Goal: Task Accomplishment & Management: Use online tool/utility

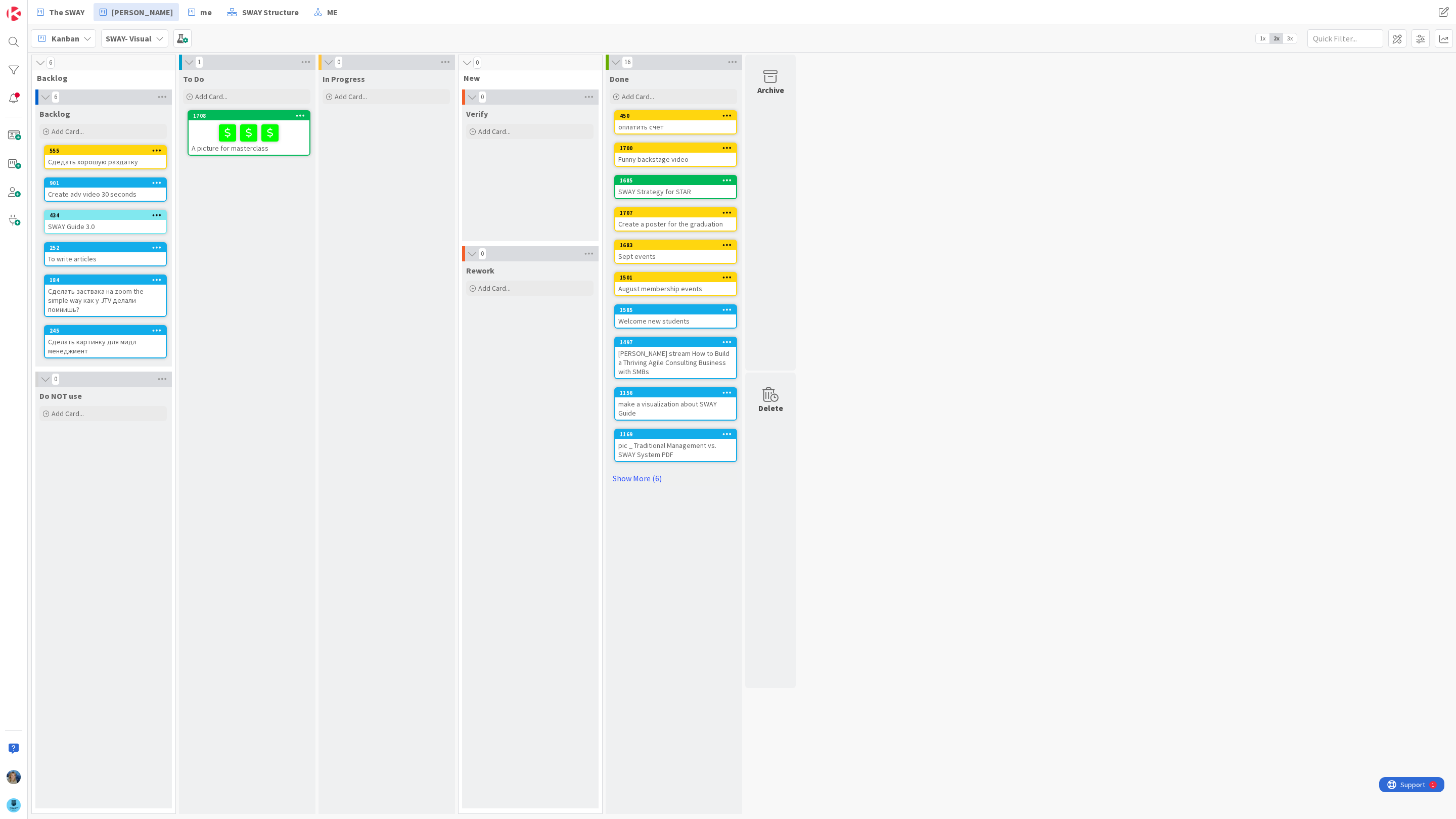
click at [150, 39] on b "SWAY- Visual" at bounding box center [128, 38] width 46 height 10
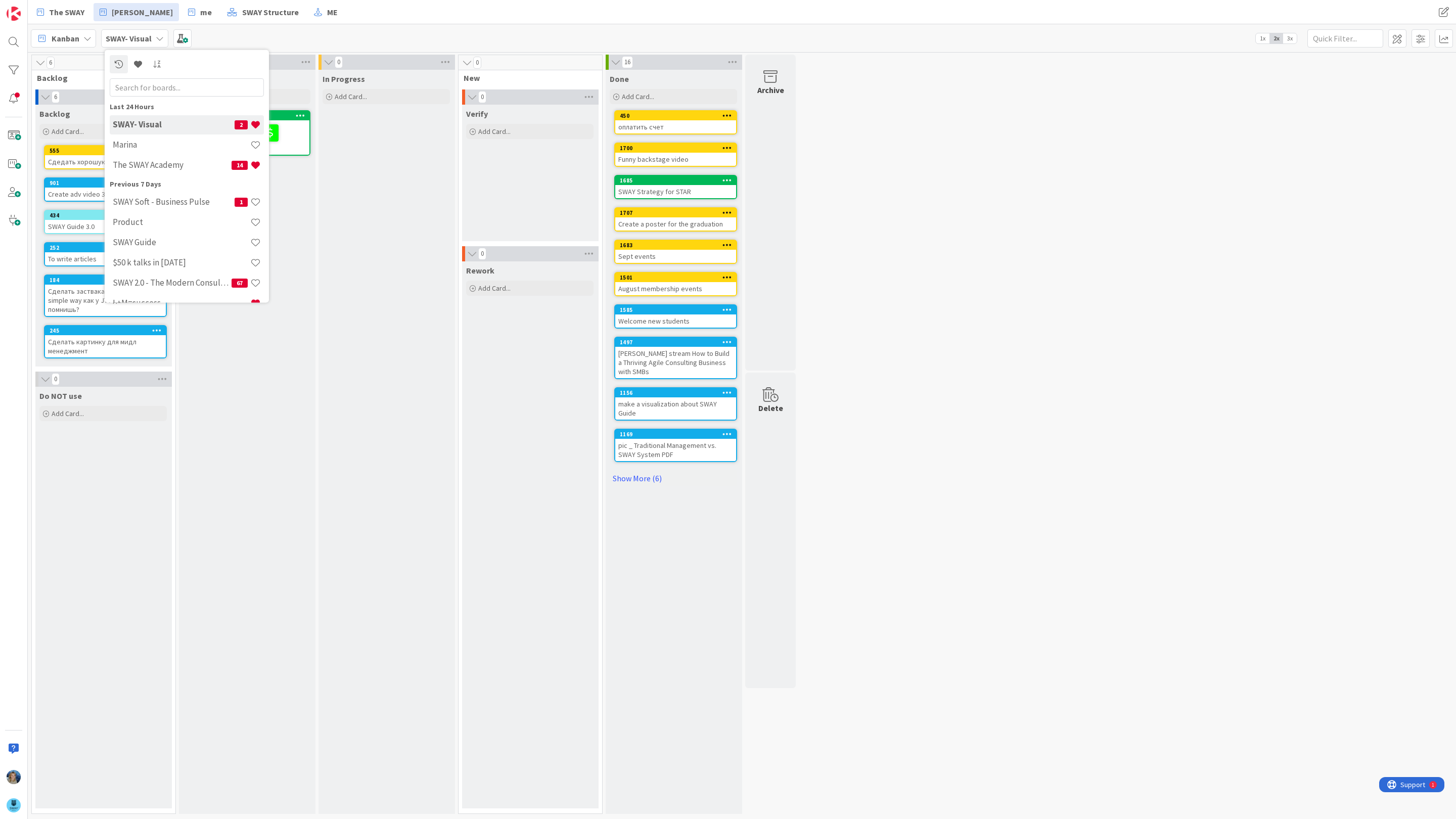
click at [362, 131] on div "In Progress Add Card..." at bounding box center [386, 441] width 136 height 744
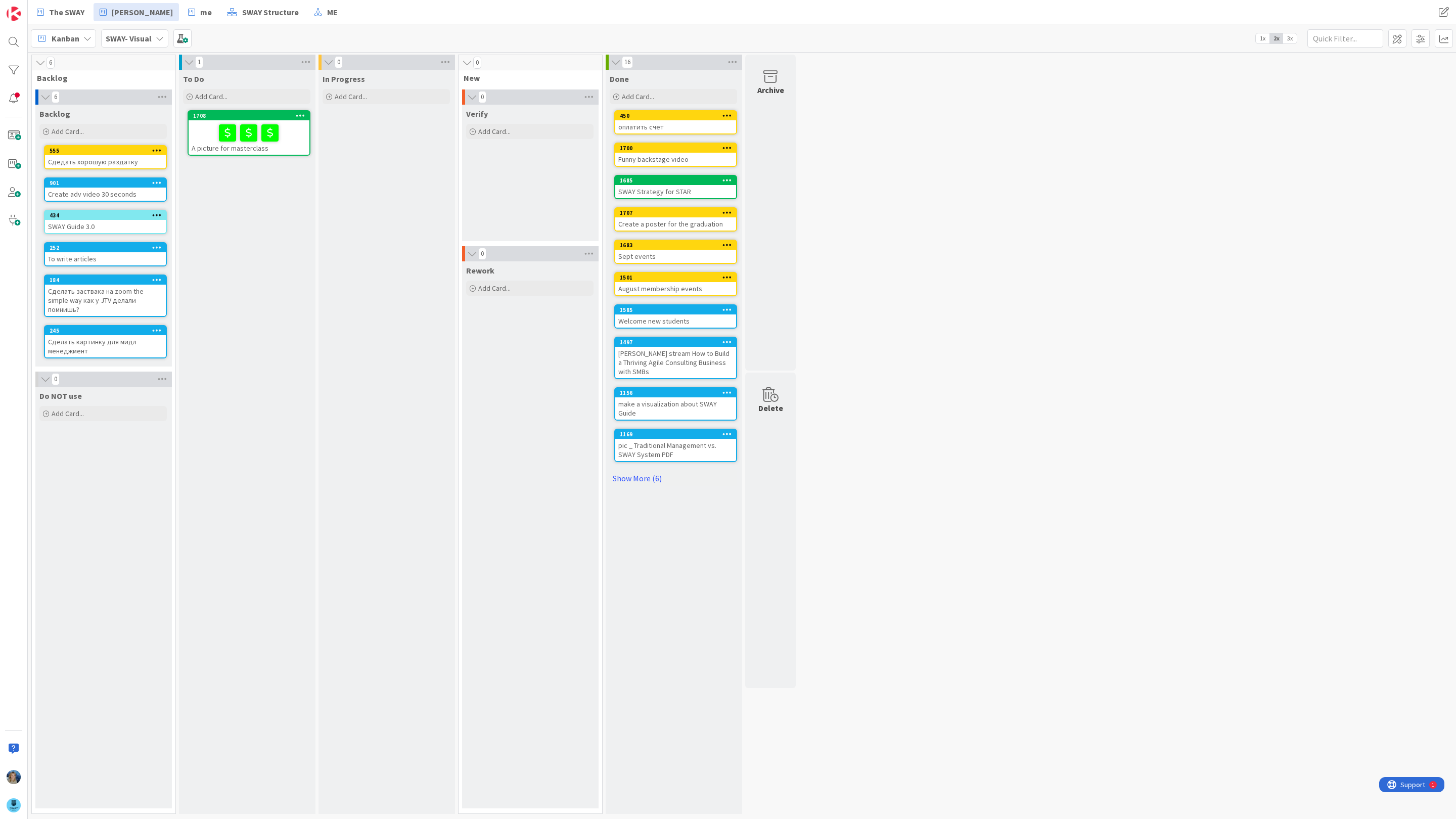
click at [203, 133] on div at bounding box center [249, 133] width 114 height 21
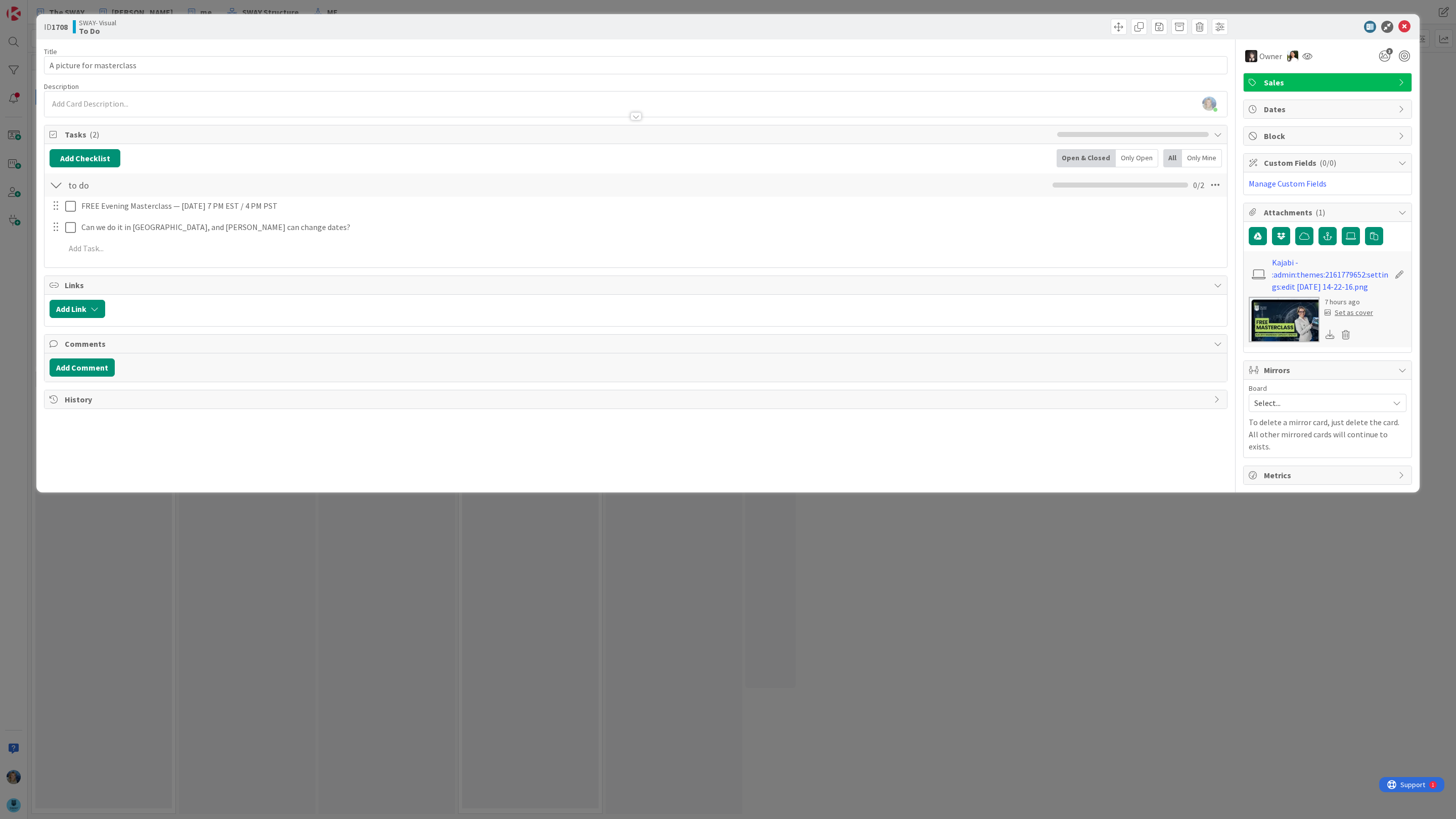
click at [1267, 320] on img at bounding box center [1284, 320] width 71 height 46
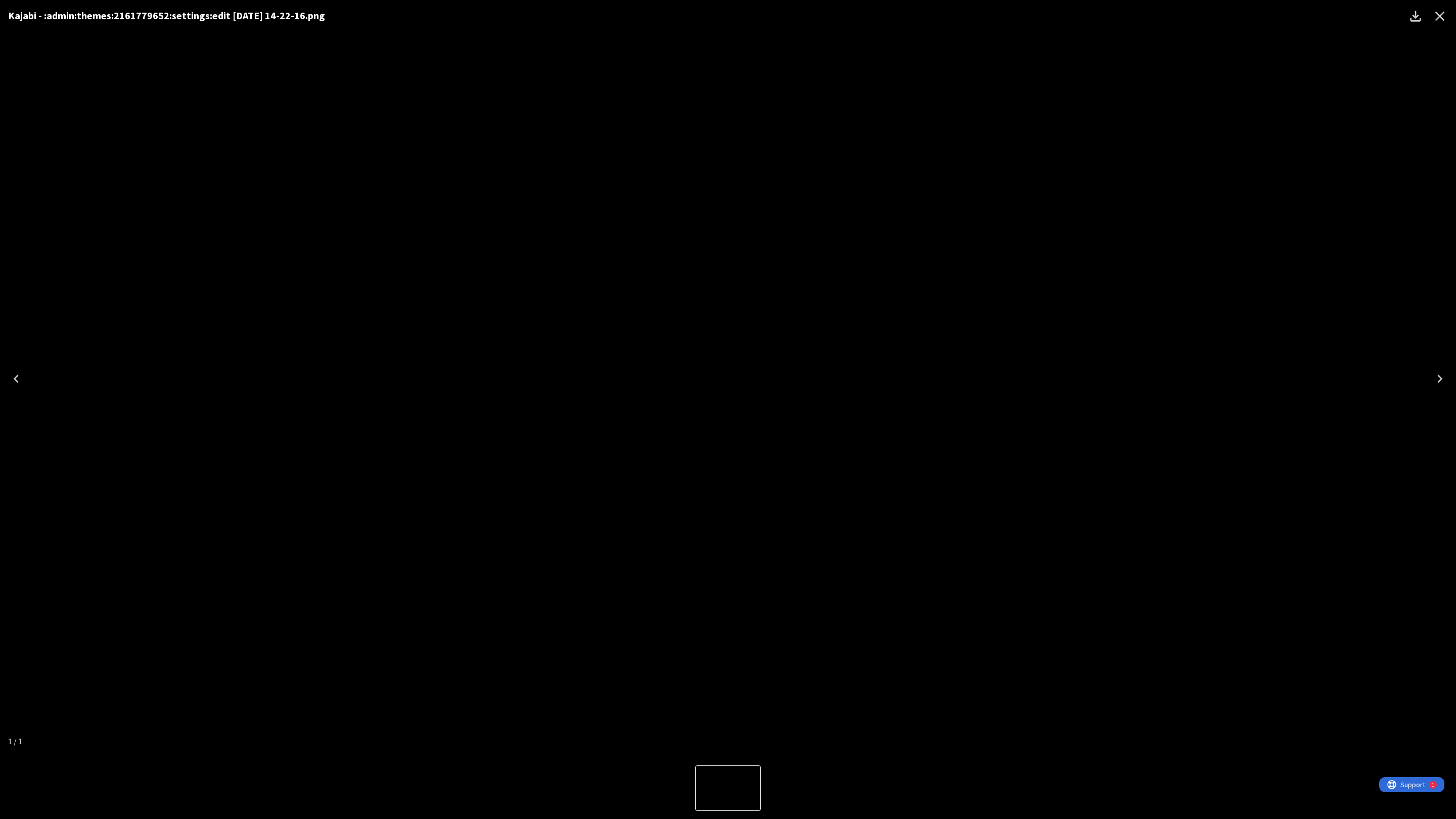
click at [1440, 14] on icon "Close" at bounding box center [1440, 16] width 10 height 10
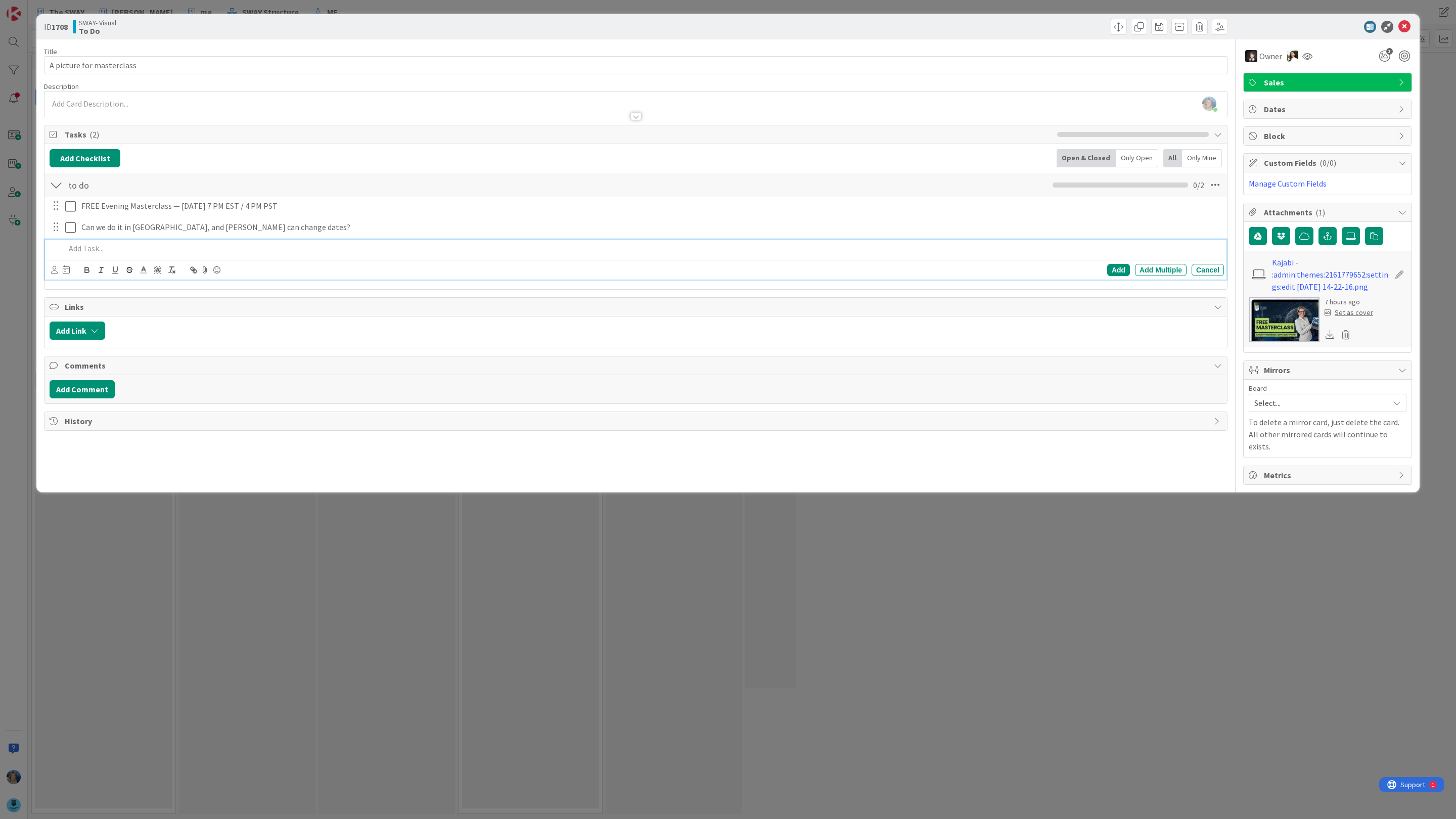
click at [336, 251] on p at bounding box center [643, 248] width 1154 height 11
click at [1279, 317] on img at bounding box center [1284, 320] width 71 height 46
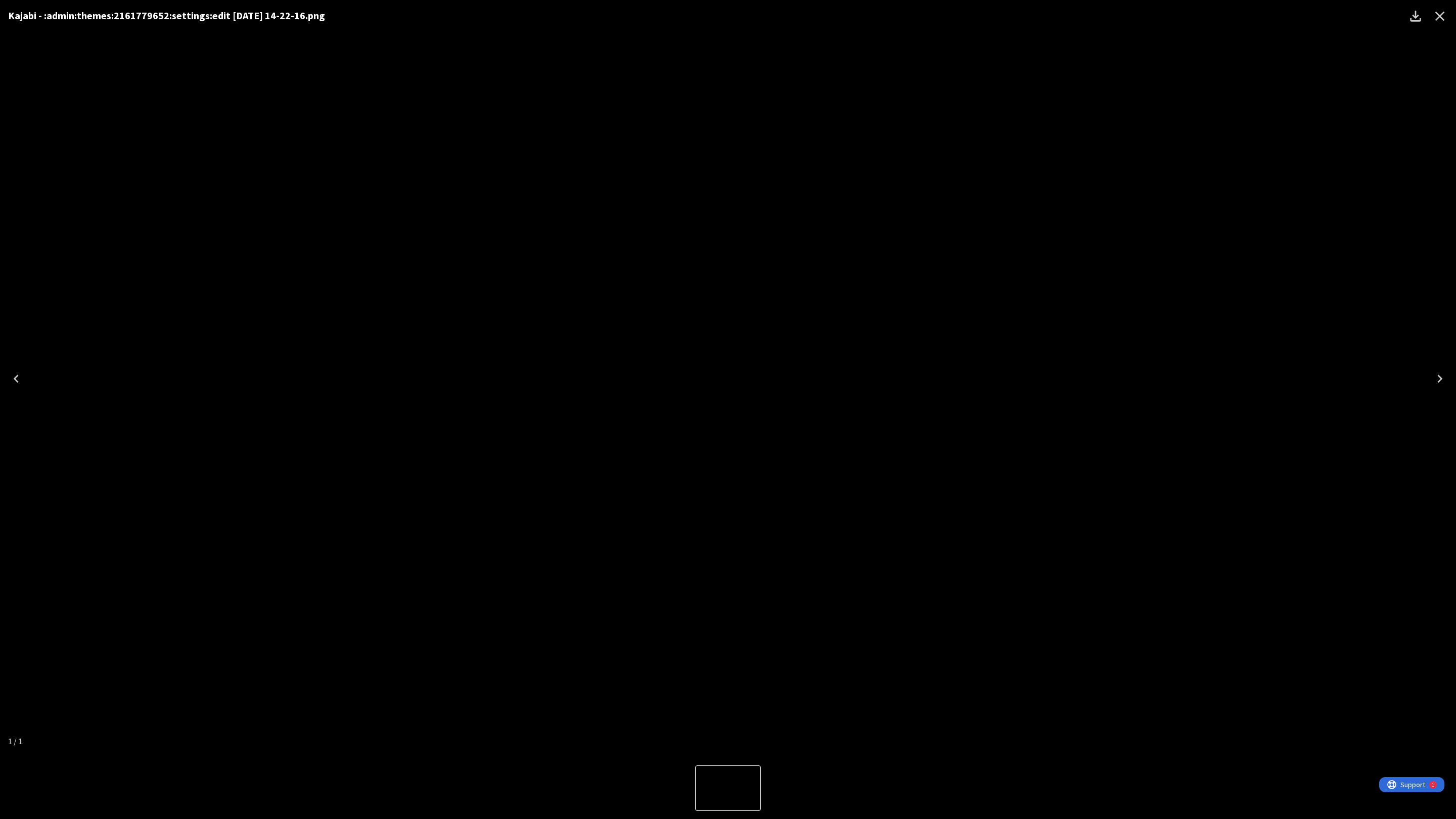
click at [1445, 15] on icon "Close" at bounding box center [1440, 16] width 16 height 16
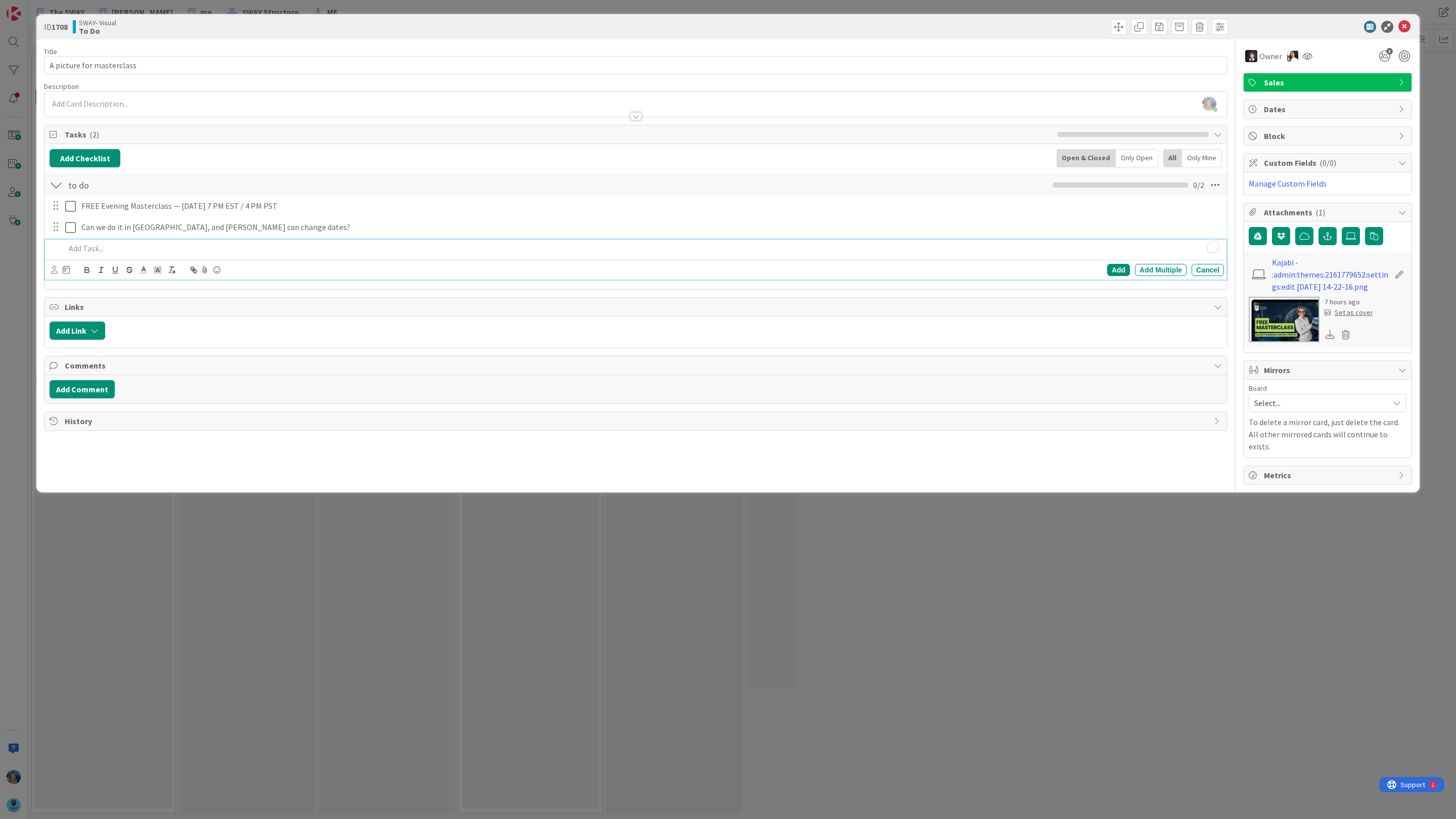
click at [159, 247] on p "To enrich screen reader interactions, please activate Accessibility in Grammarl…" at bounding box center [643, 248] width 1154 height 11
click at [165, 248] on p "To enrich screen reader interactions, please activate Accessibility in Grammarl…" at bounding box center [643, 248] width 1154 height 11
click at [1408, 28] on icon at bounding box center [1404, 26] width 12 height 12
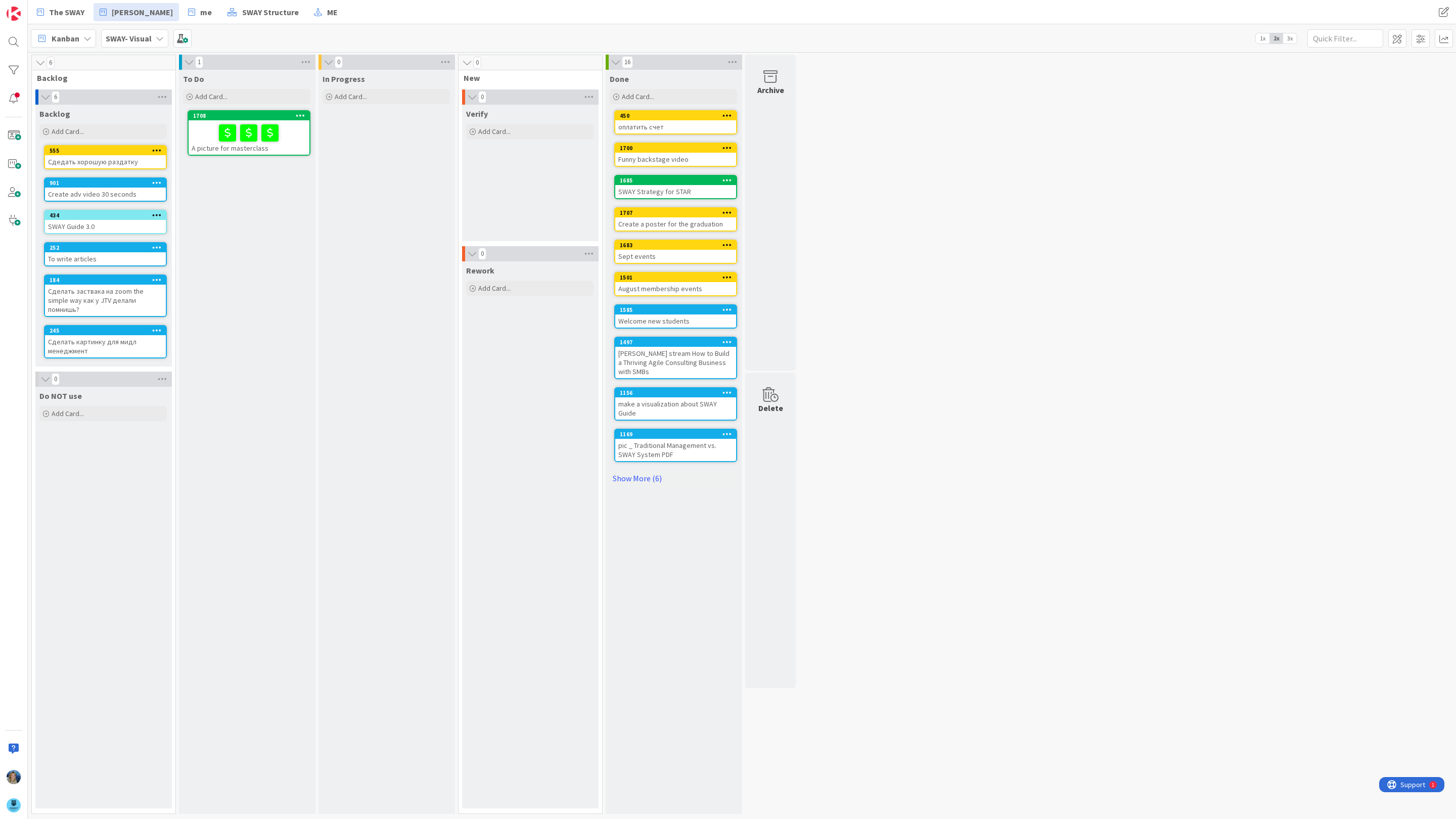
click at [150, 40] on b "SWAY- Visual" at bounding box center [128, 38] width 46 height 10
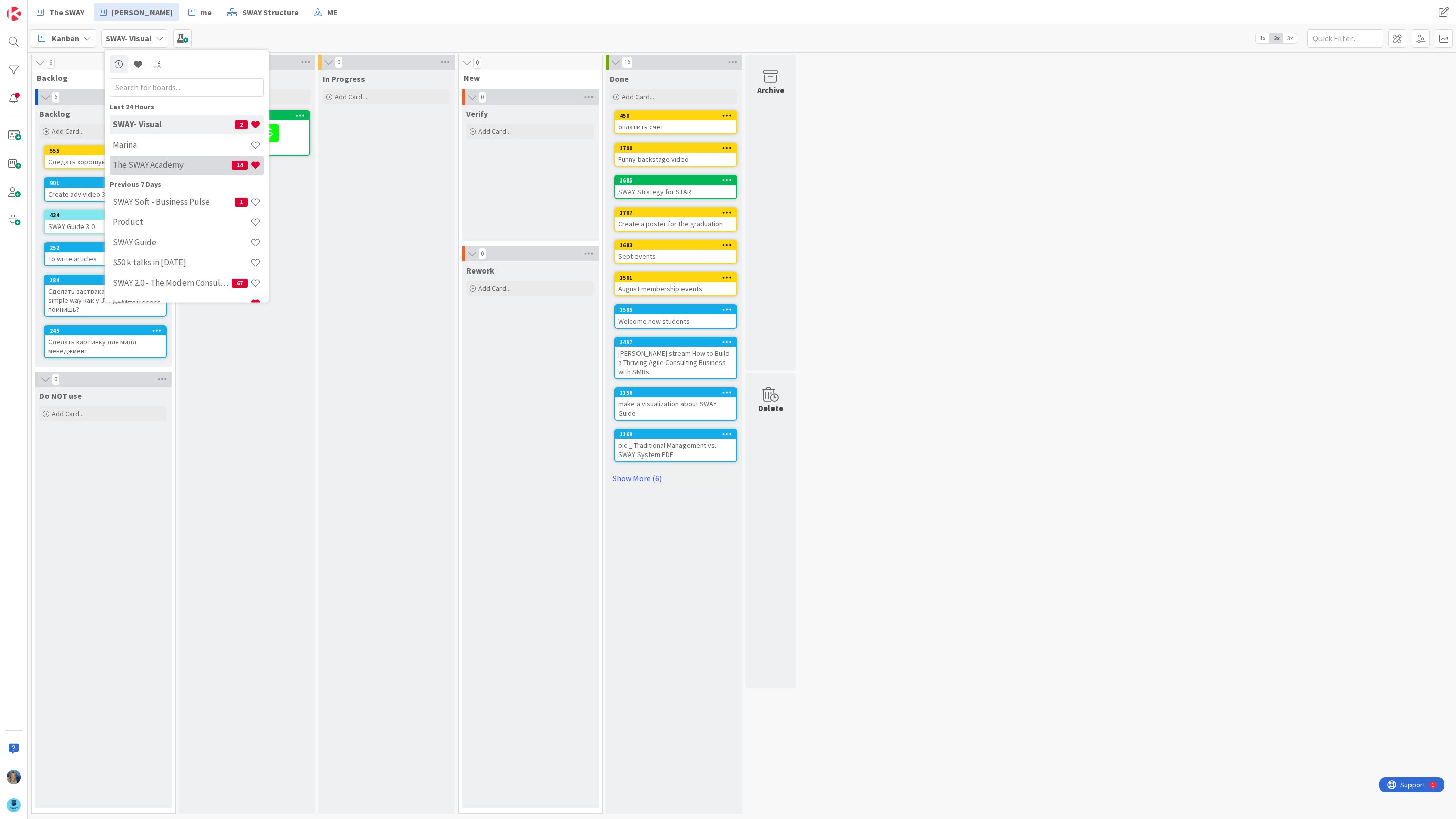
click at [180, 166] on h4 "The SWAY Academy" at bounding box center [172, 164] width 119 height 10
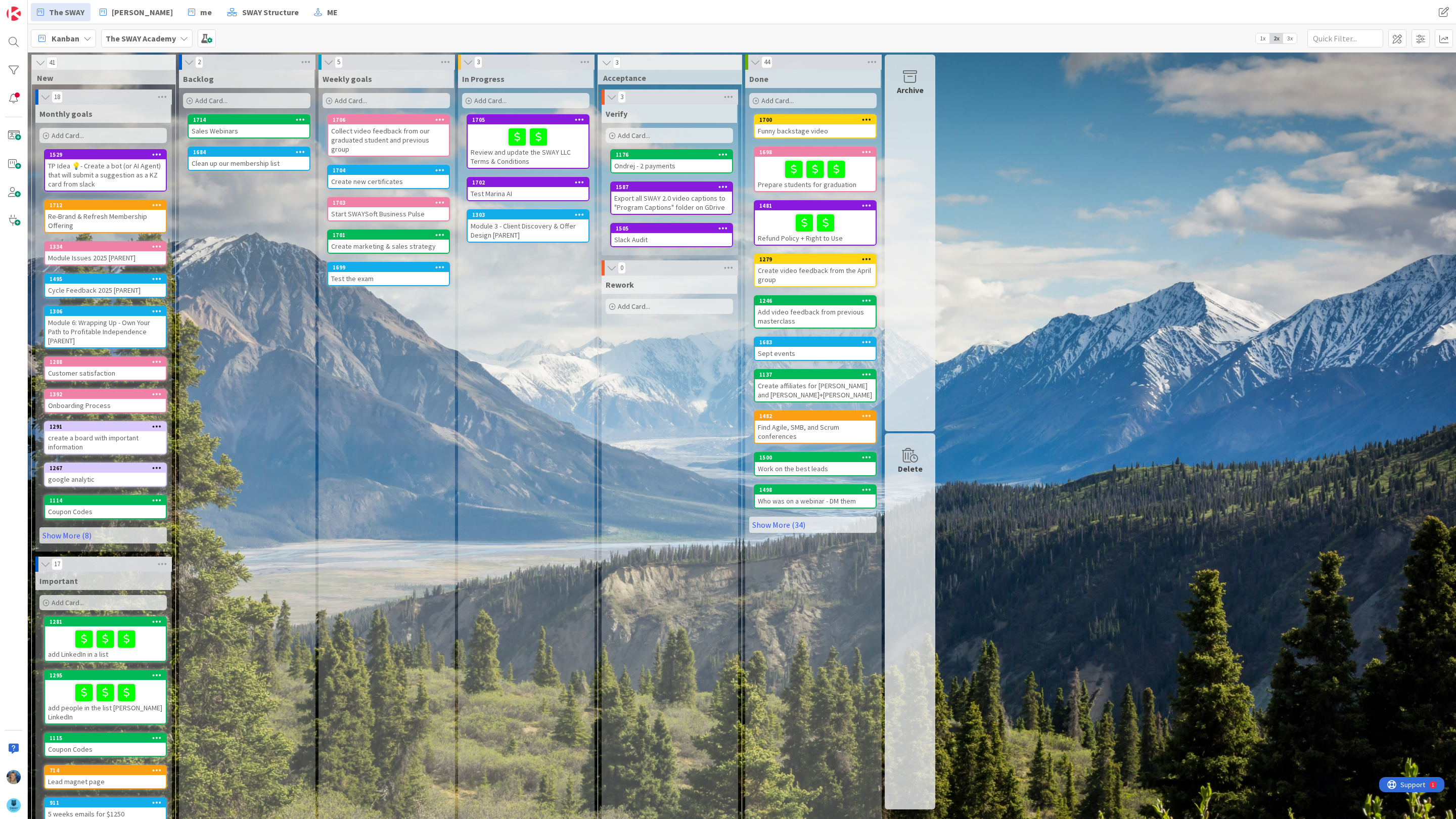
click at [277, 125] on div "Sales Webinars" at bounding box center [249, 131] width 121 height 13
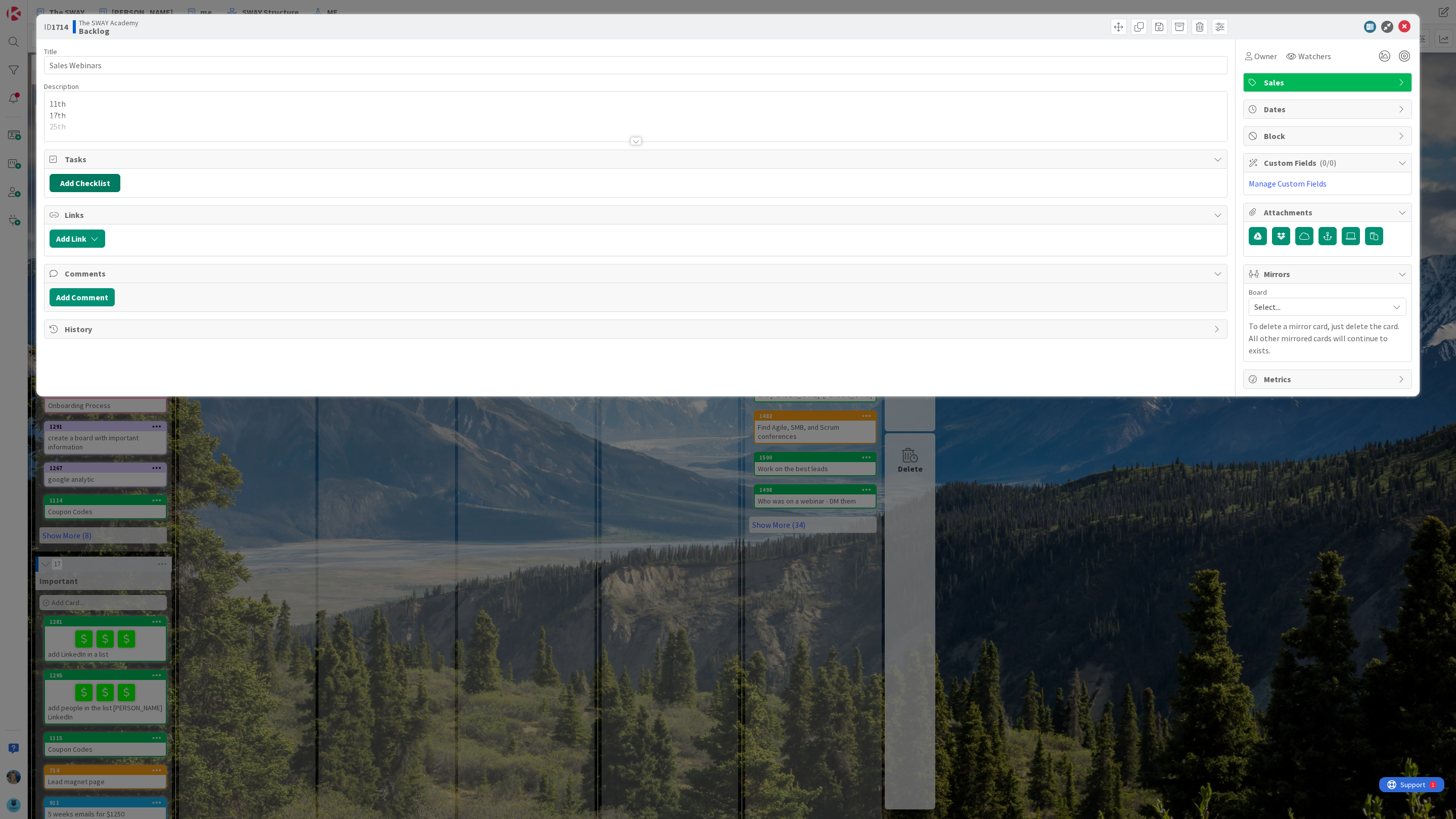
click at [92, 186] on button "Add Checklist" at bounding box center [85, 183] width 71 height 18
click at [99, 230] on input at bounding box center [133, 232] width 157 height 18
type input "11 th"
click at [70, 256] on button "Add" at bounding box center [68, 255] width 27 height 18
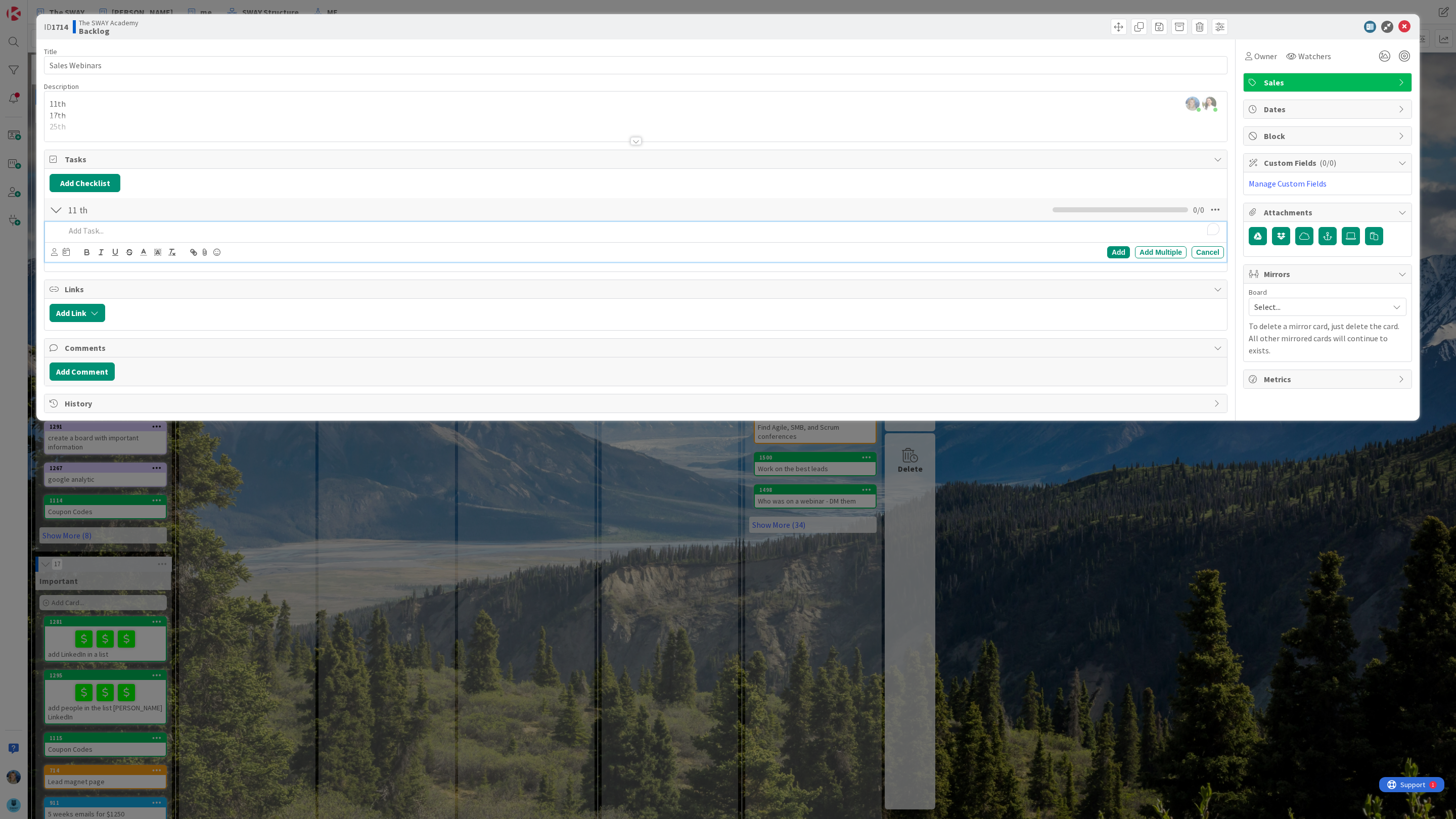
click at [83, 236] on p "To enrich screen reader interactions, please activate Accessibility in Grammarl…" at bounding box center [643, 230] width 1154 height 11
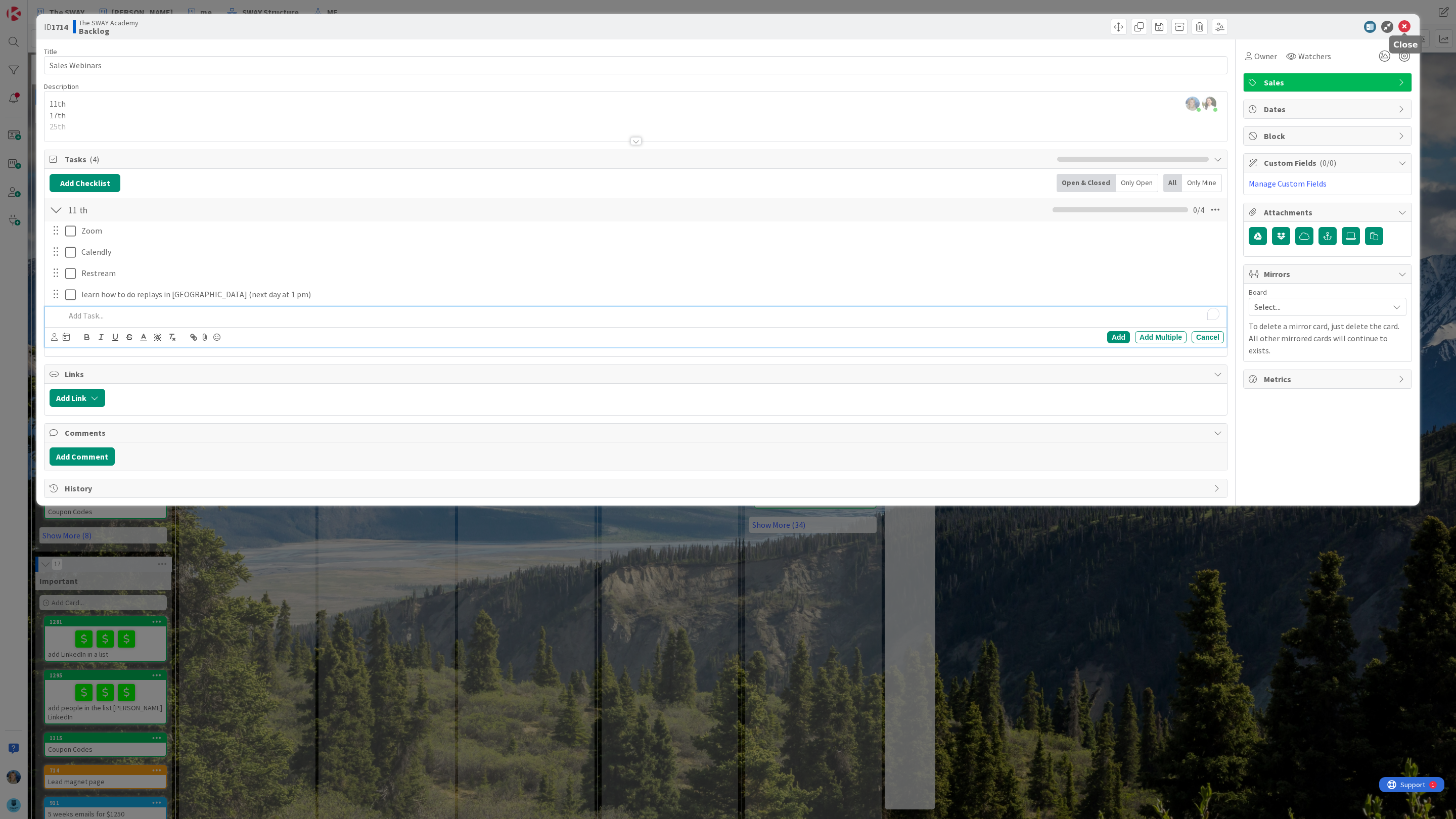
click at [1405, 23] on icon at bounding box center [1404, 26] width 12 height 12
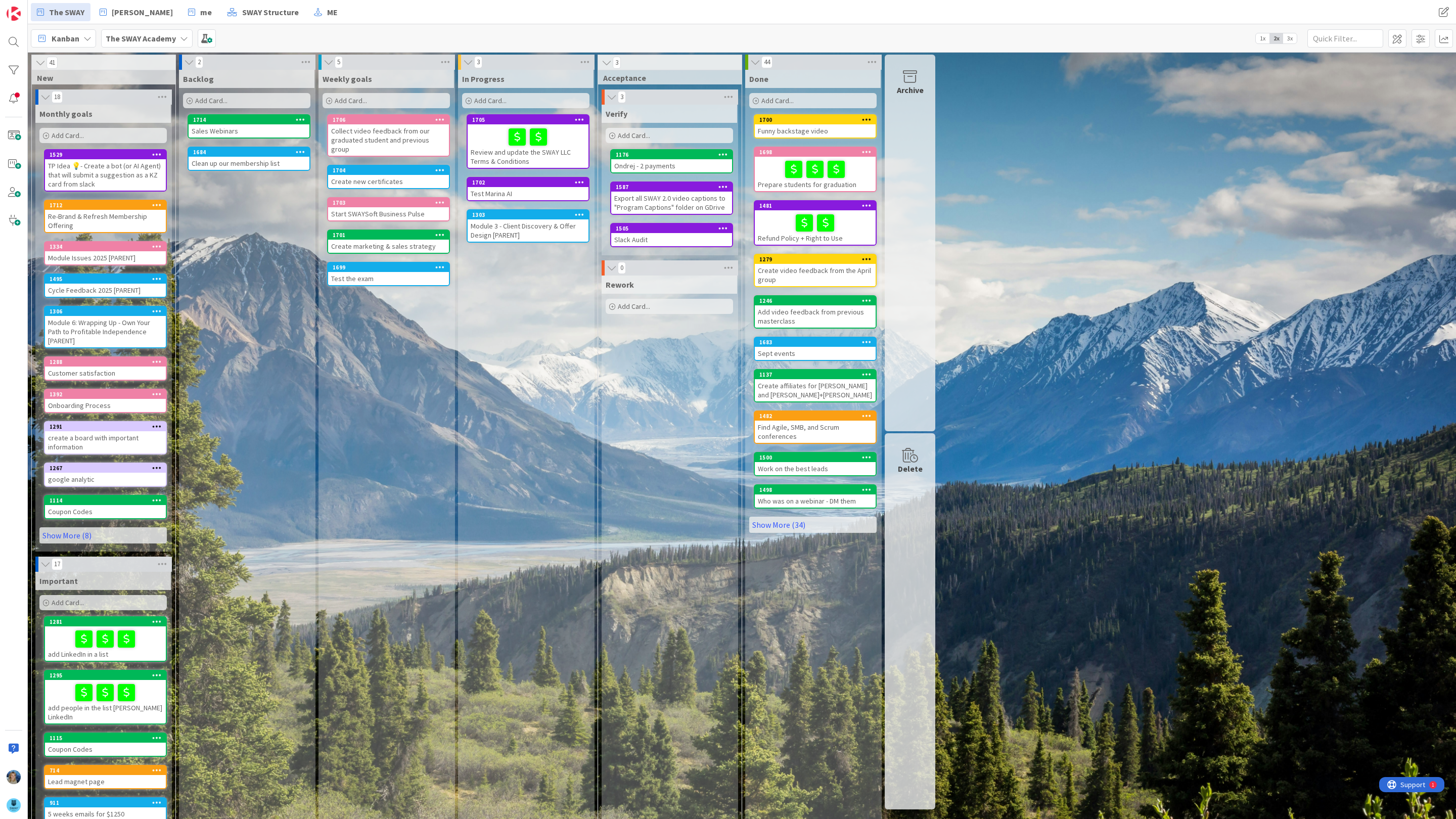
click at [169, 39] on b "The SWAY Academy" at bounding box center [141, 38] width 70 height 10
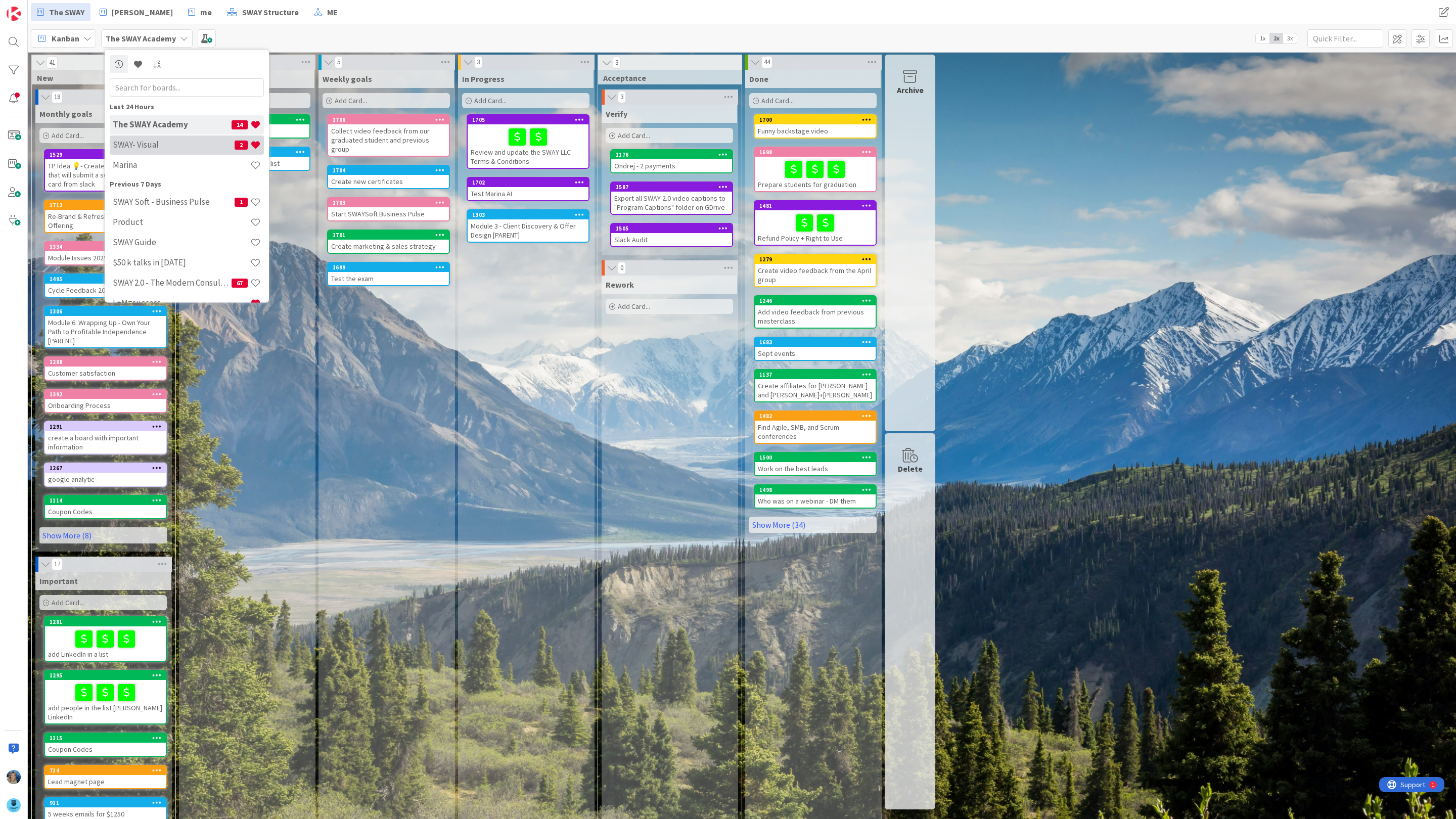
click at [175, 142] on h4 "SWAY- Visual" at bounding box center [173, 145] width 122 height 10
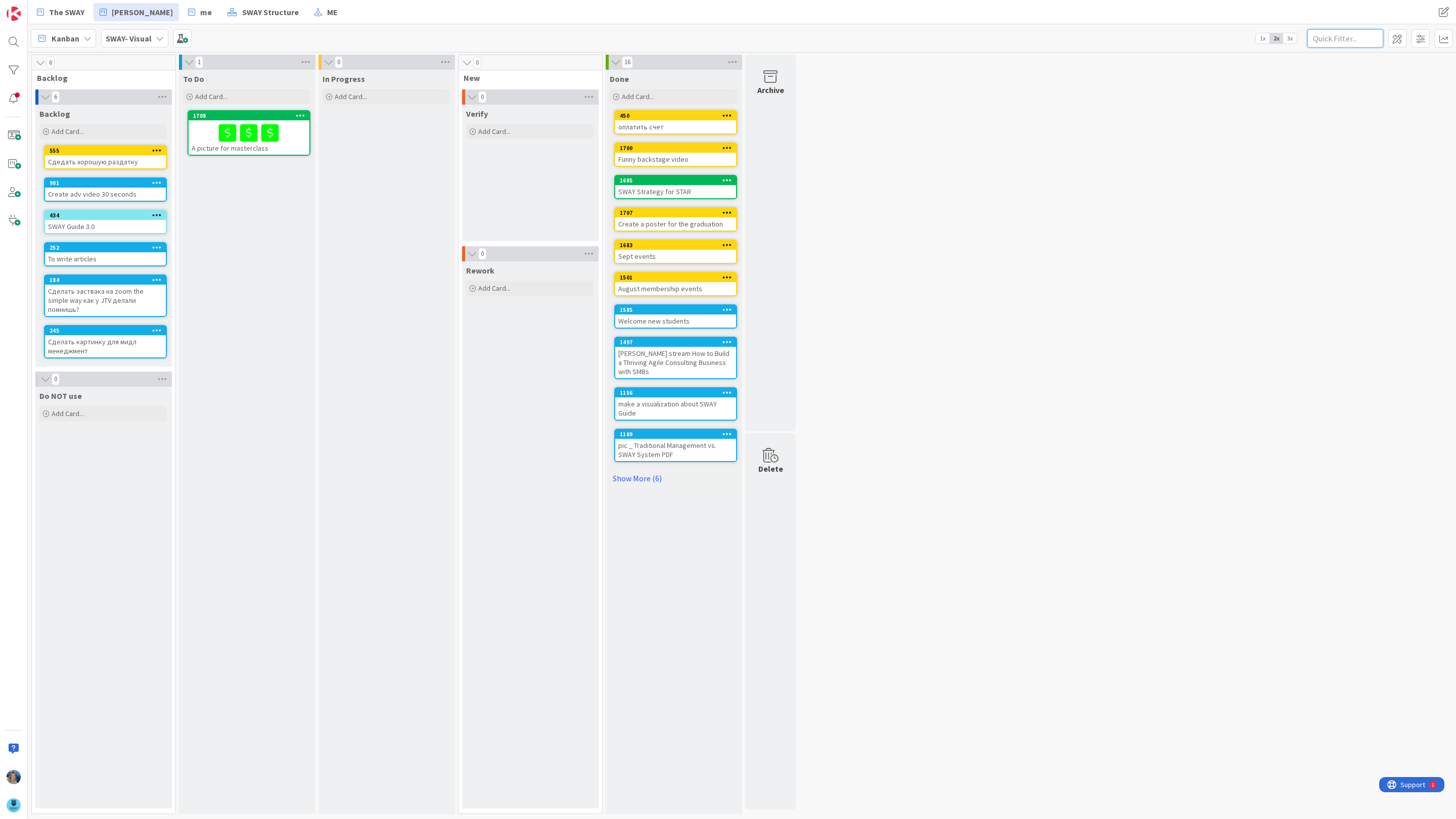
click at [1323, 44] on input "text" at bounding box center [1345, 38] width 76 height 18
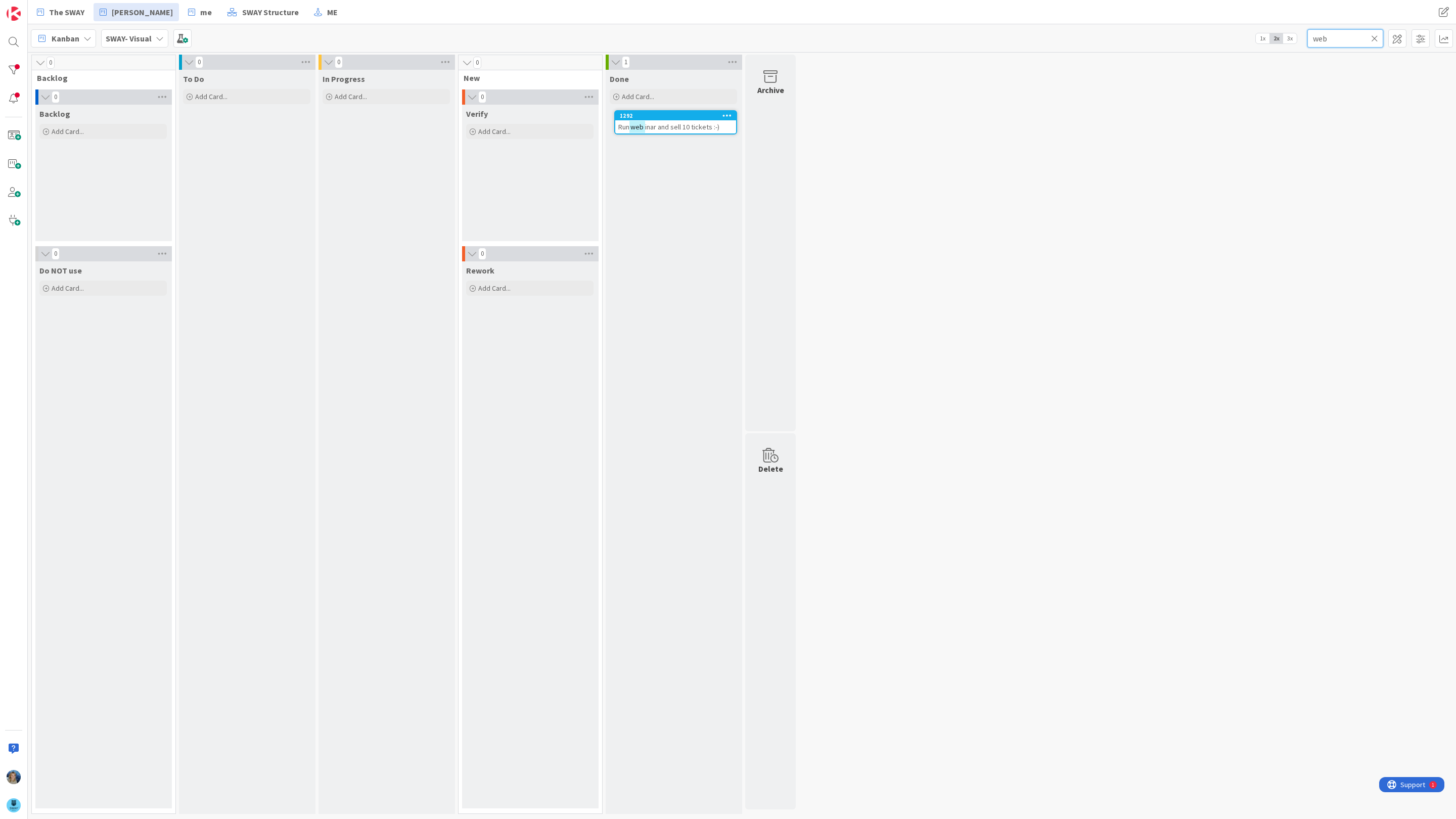
type input "web"
click at [661, 123] on span "inar and sell 10 tickets :-)" at bounding box center [682, 127] width 74 height 9
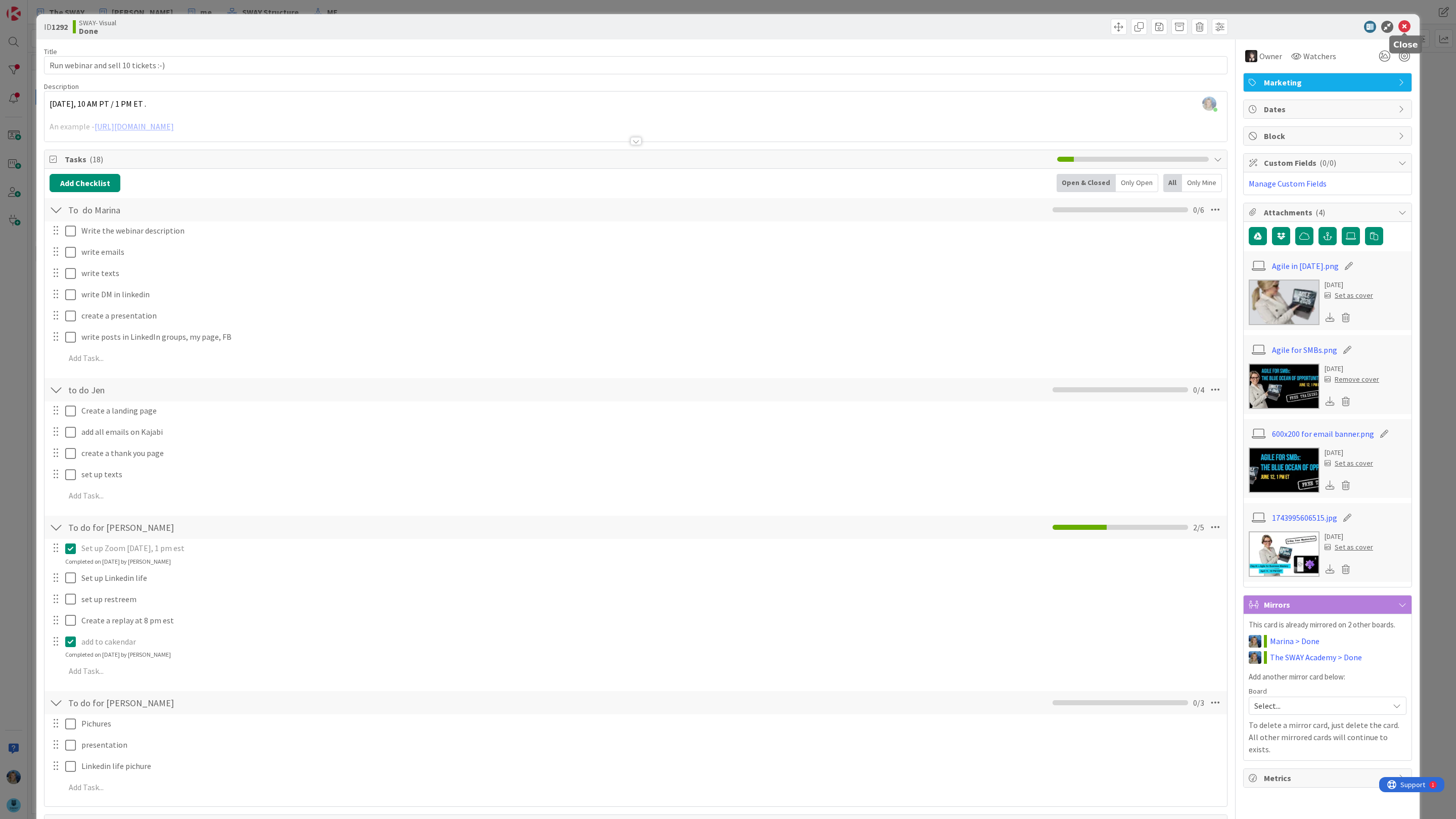
click at [1405, 26] on icon at bounding box center [1404, 26] width 12 height 12
